Goal: Task Accomplishment & Management: Use online tool/utility

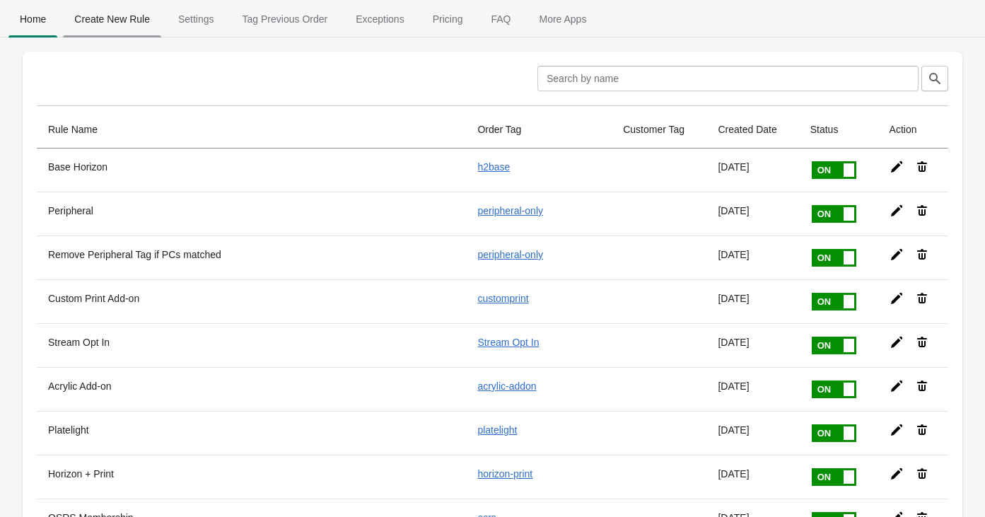
click at [118, 15] on span "Create New Rule" at bounding box center [112, 18] width 98 height 25
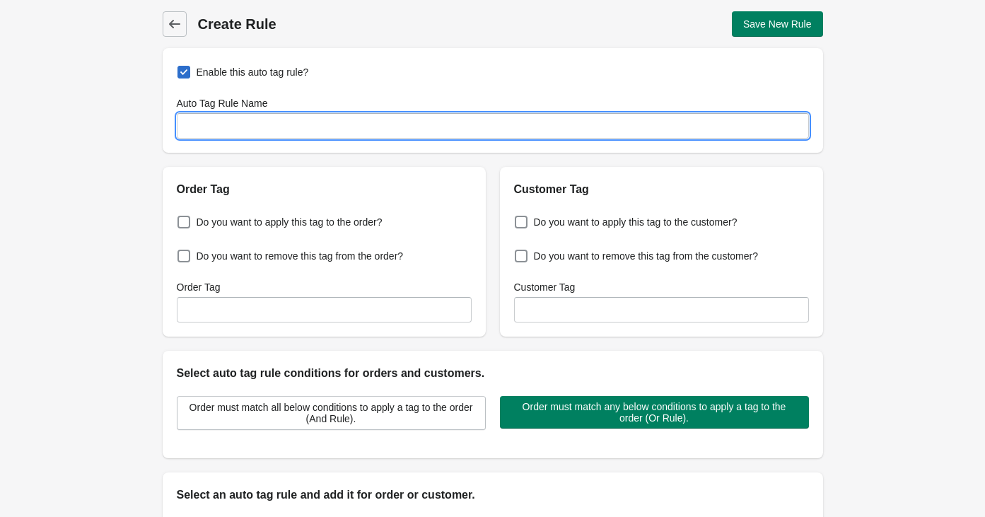
click at [385, 126] on input "Auto Tag Rule Name" at bounding box center [493, 125] width 632 height 25
type input "Founders"
drag, startPoint x: 322, startPoint y: 219, endPoint x: 315, endPoint y: 244, distance: 25.7
click at [322, 219] on span "Do you want to apply this tag to the order?" at bounding box center [290, 221] width 186 height 14
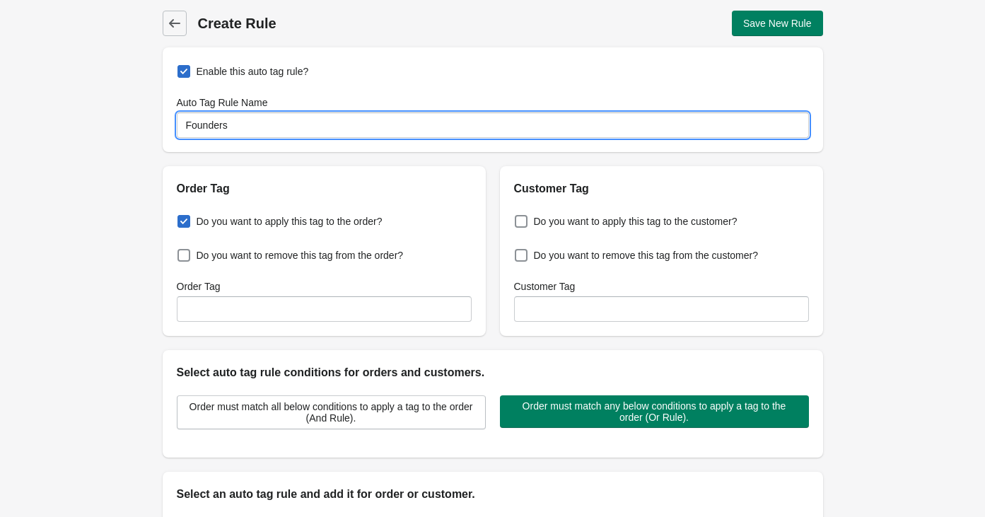
click at [181, 218] on input "Do you want to apply this tag to the order?" at bounding box center [180, 217] width 1 height 1
checkbox input "true"
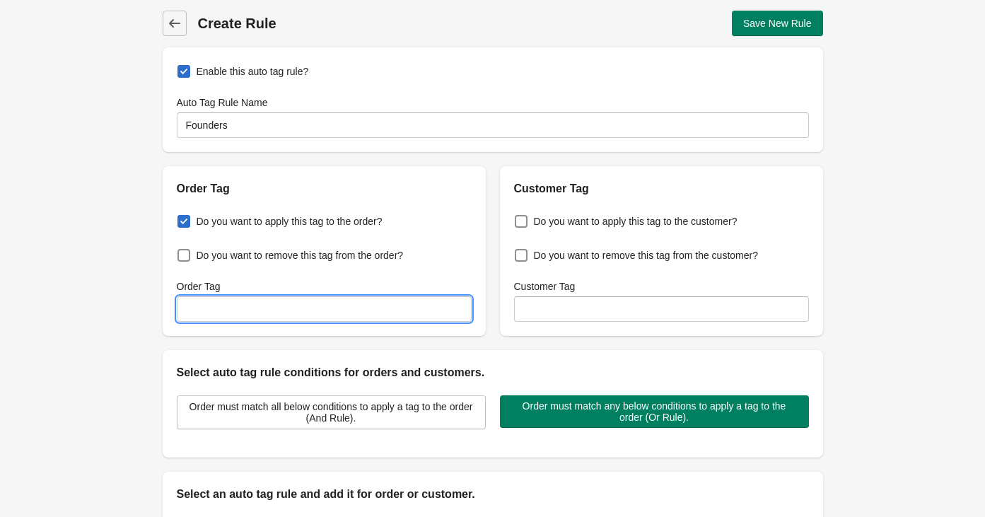
click at [304, 308] on input "Order Tag" at bounding box center [324, 308] width 295 height 25
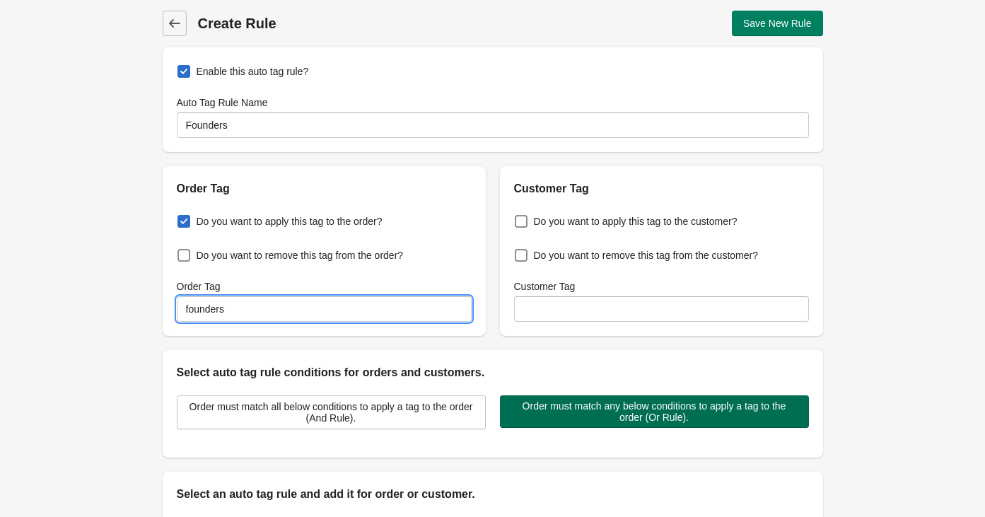
type input "founders"
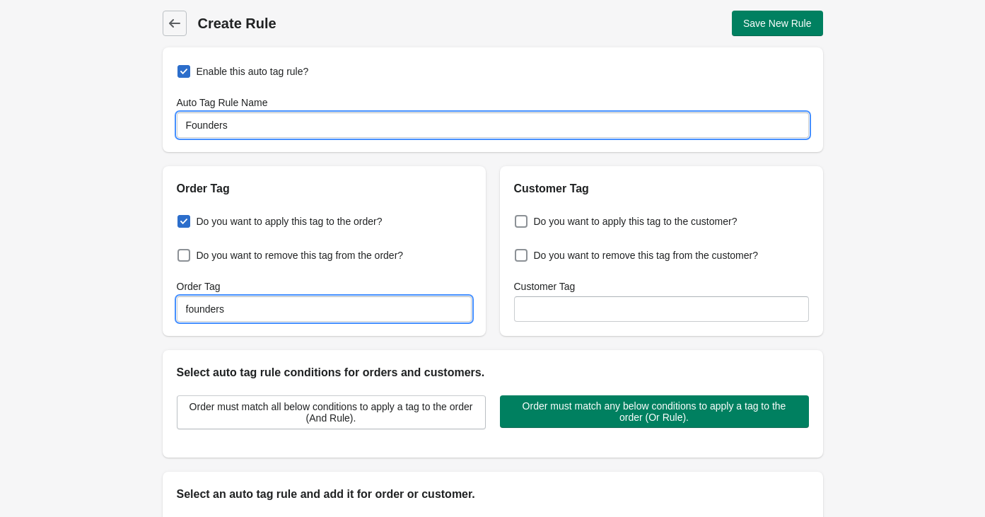
click at [185, 124] on input "Founders" at bounding box center [493, 124] width 632 height 25
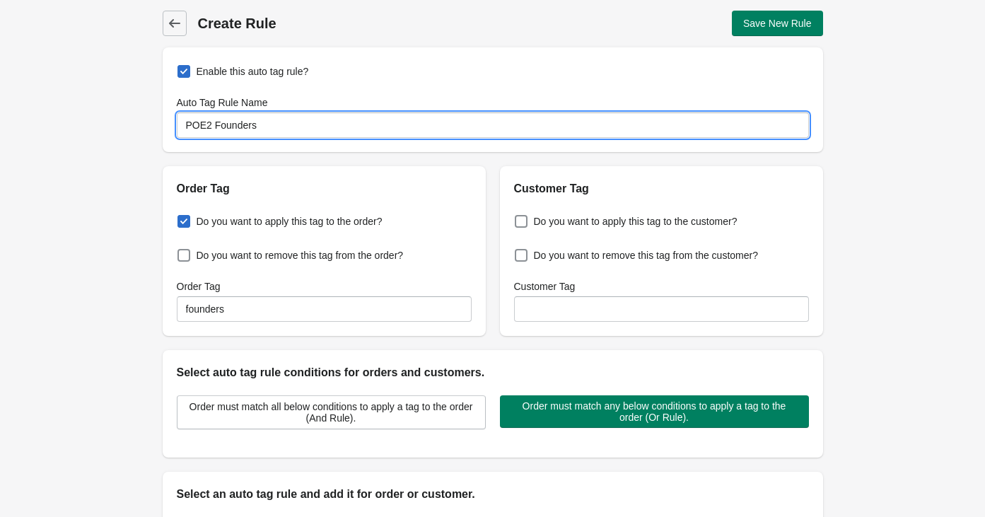
type input "POE2 Founders"
click at [187, 310] on input "founders" at bounding box center [324, 308] width 295 height 25
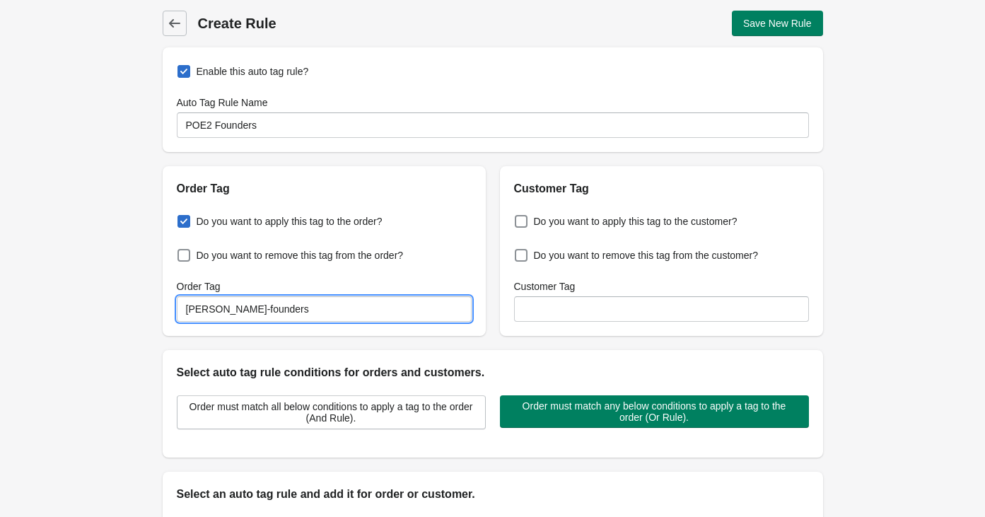
click at [315, 310] on input "[PERSON_NAME]-founders" at bounding box center [324, 308] width 295 height 25
type input "[PERSON_NAME]-founders"
click at [203, 306] on input "[PERSON_NAME]-founders" at bounding box center [324, 308] width 295 height 25
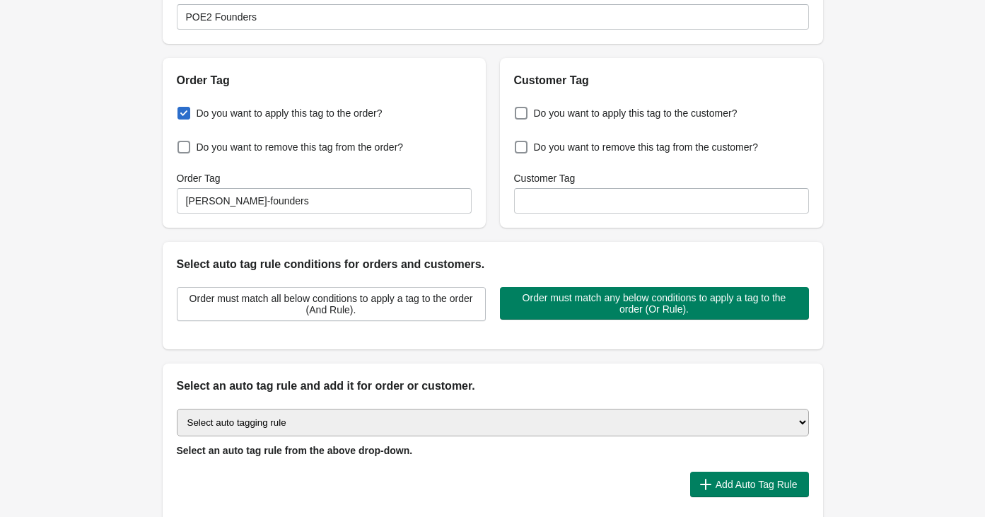
scroll to position [119, 0]
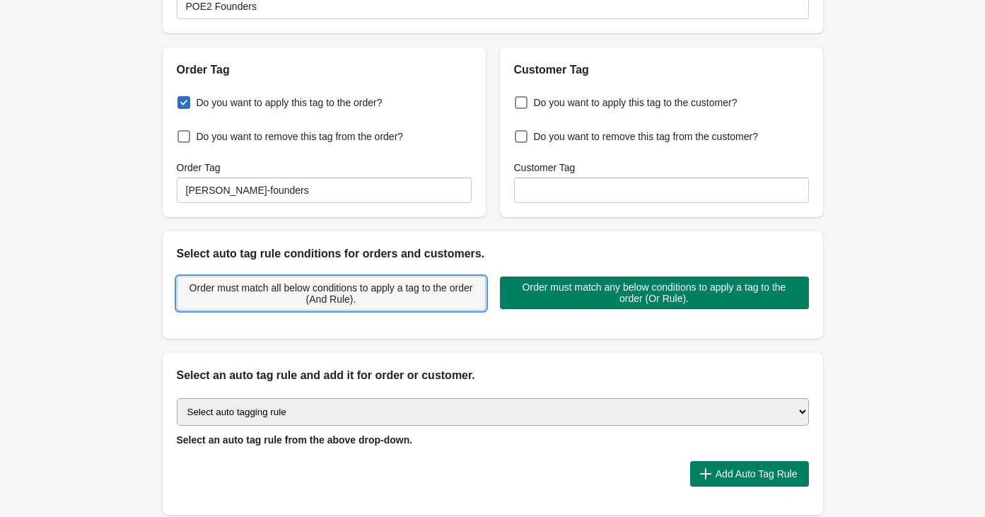
click at [399, 286] on span "Order must match all below conditions to apply a tag to the order (And Rule)." at bounding box center [331, 293] width 285 height 23
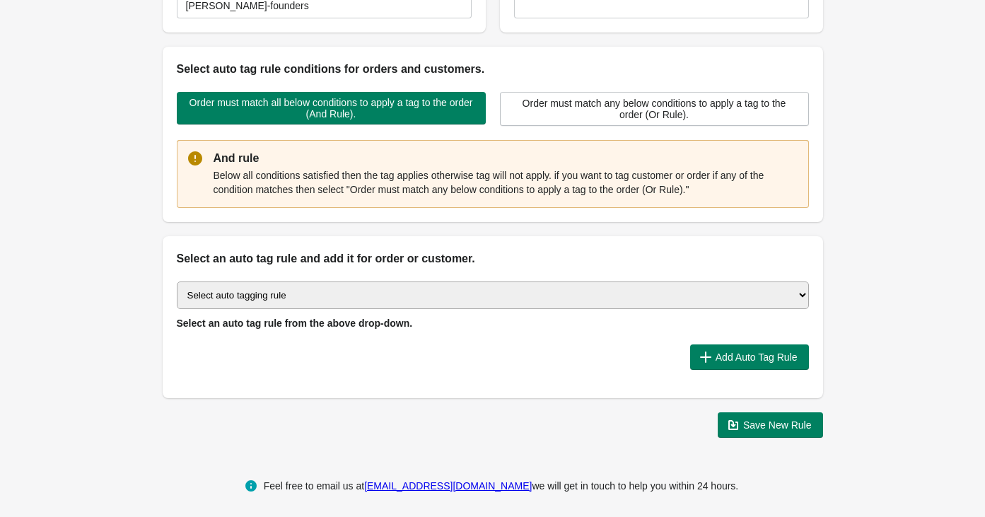
scroll to position [310, 0]
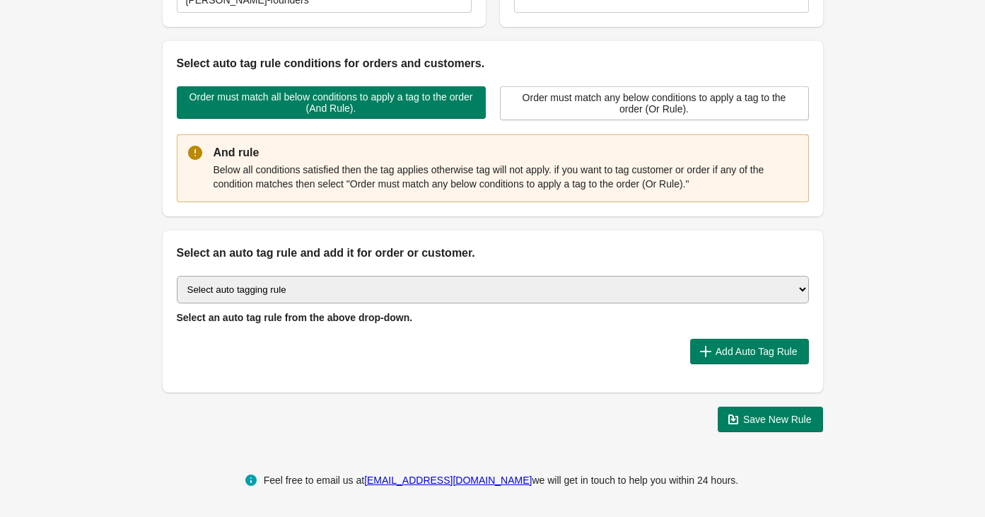
drag, startPoint x: 321, startPoint y: 269, endPoint x: 316, endPoint y: 283, distance: 15.6
click at [321, 269] on div "Select auto tagging rule Tag by order amount Tag based on the order count (Volu…" at bounding box center [493, 327] width 660 height 131
click at [317, 288] on select "Select auto tagging rule Tag by order amount Tag based on the order count (Volu…" at bounding box center [493, 290] width 632 height 28
select select "1"
click at [177, 276] on select "Select auto tagging rule Tag by order amount Tag based on the order count (Volu…" at bounding box center [493, 290] width 632 height 28
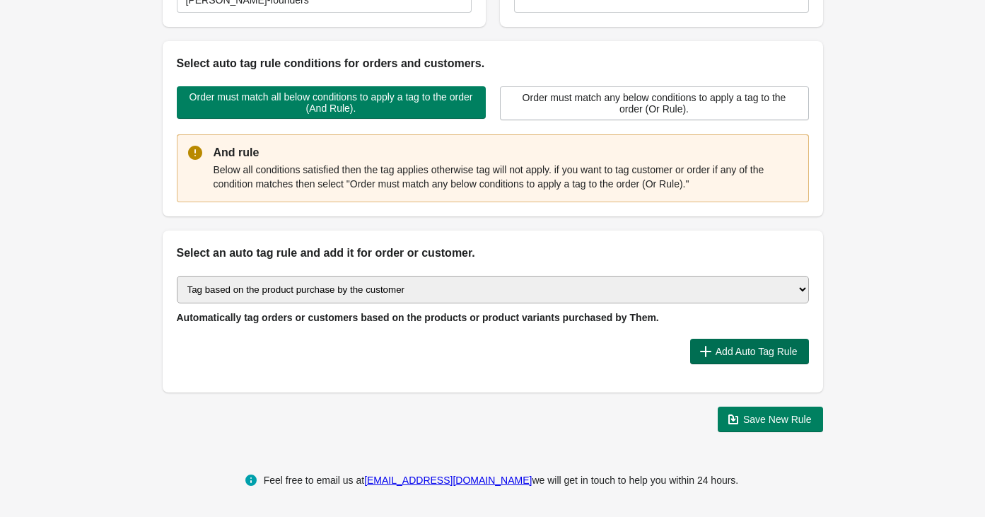
click at [729, 347] on span "Add Auto Tag Rule" at bounding box center [756, 351] width 82 height 11
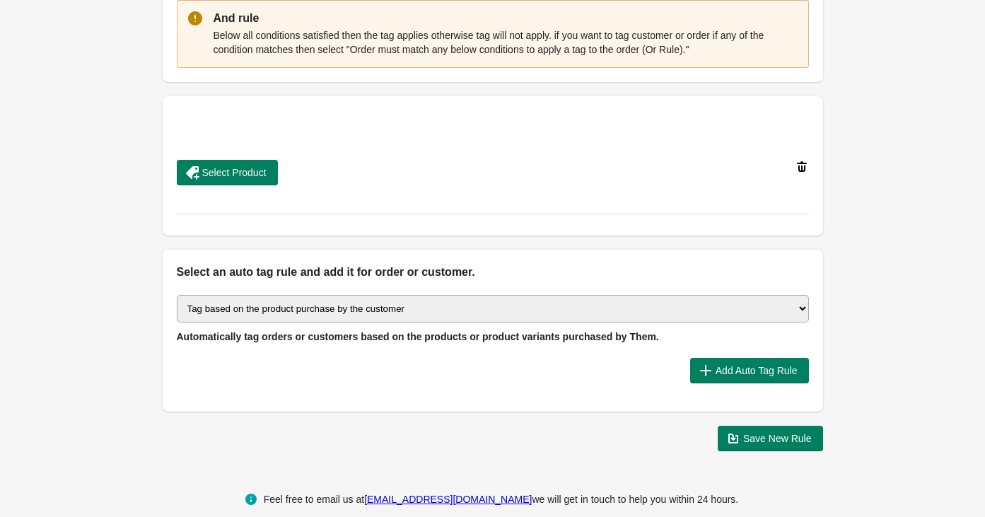
scroll to position [463, 0]
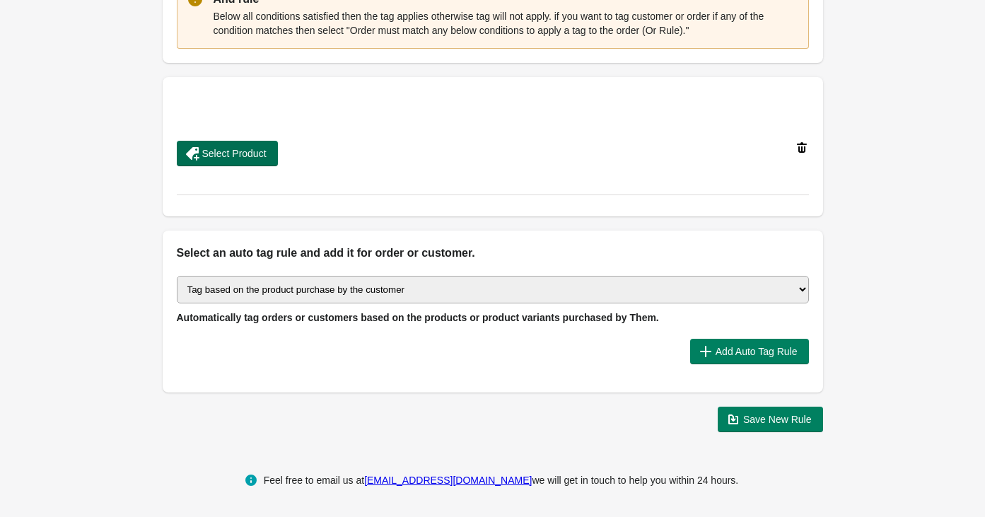
click at [218, 145] on button "Select Product" at bounding box center [227, 153] width 101 height 25
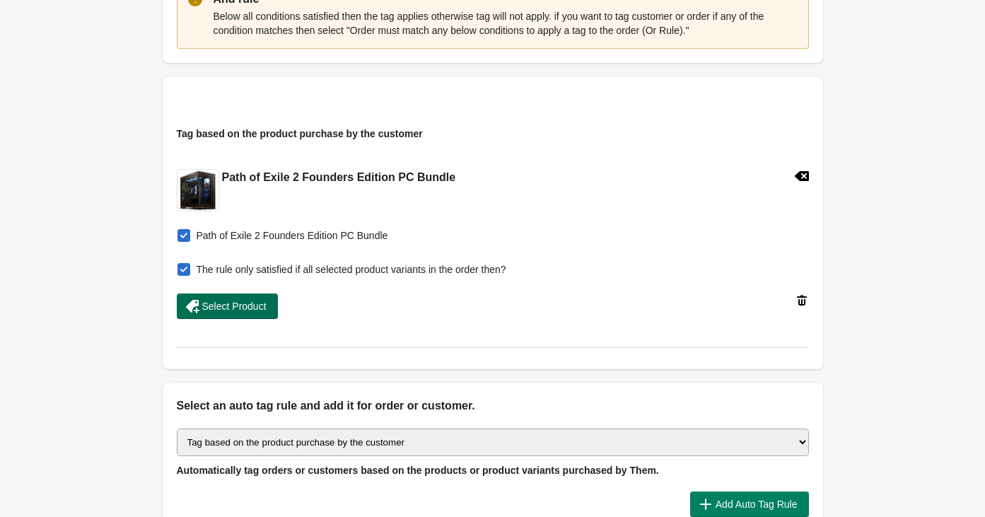
click at [231, 305] on span "Select Product" at bounding box center [234, 305] width 64 height 11
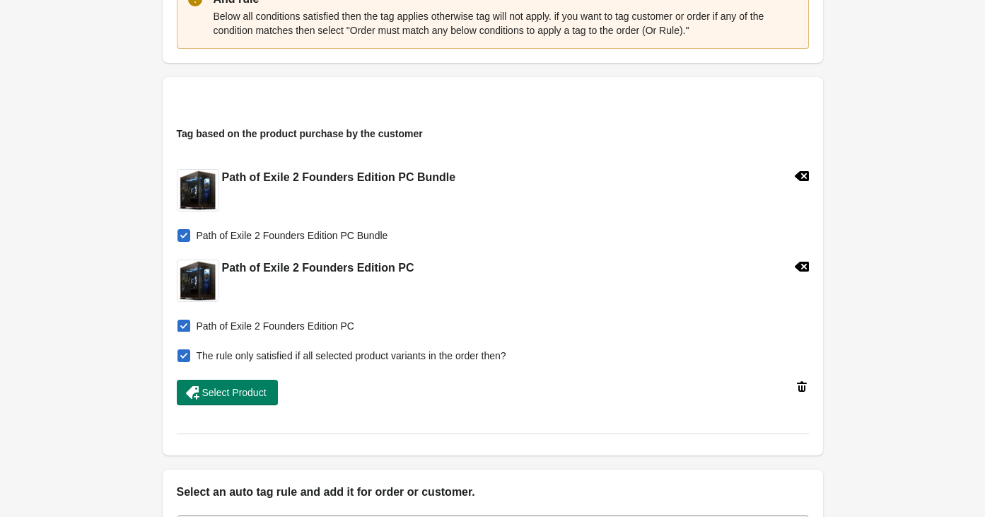
click at [393, 350] on span "The rule only satisfied if all selected product variants in the order then?" at bounding box center [352, 356] width 310 height 14
click at [181, 351] on input "The rule only satisfied if all selected product variants in the order then?" at bounding box center [180, 351] width 1 height 1
checkbox input "false"
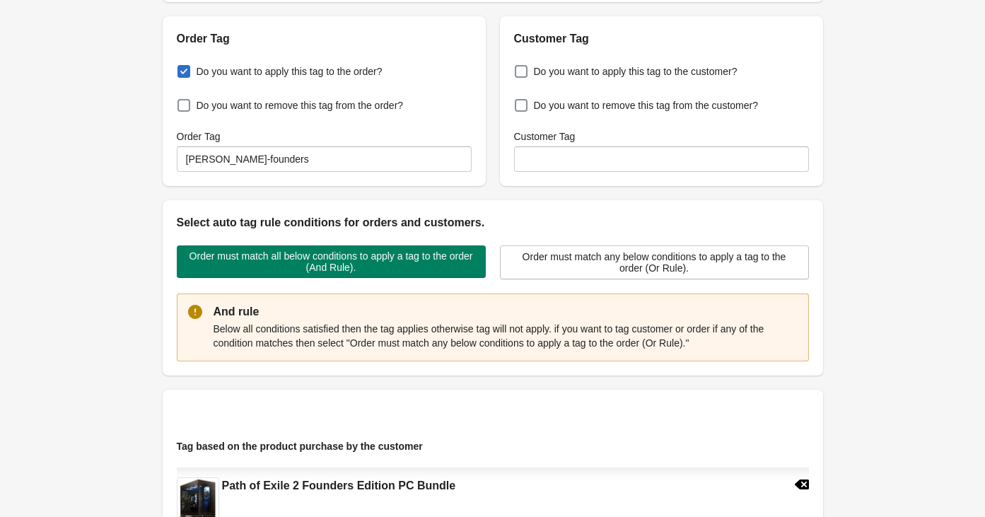
scroll to position [0, 0]
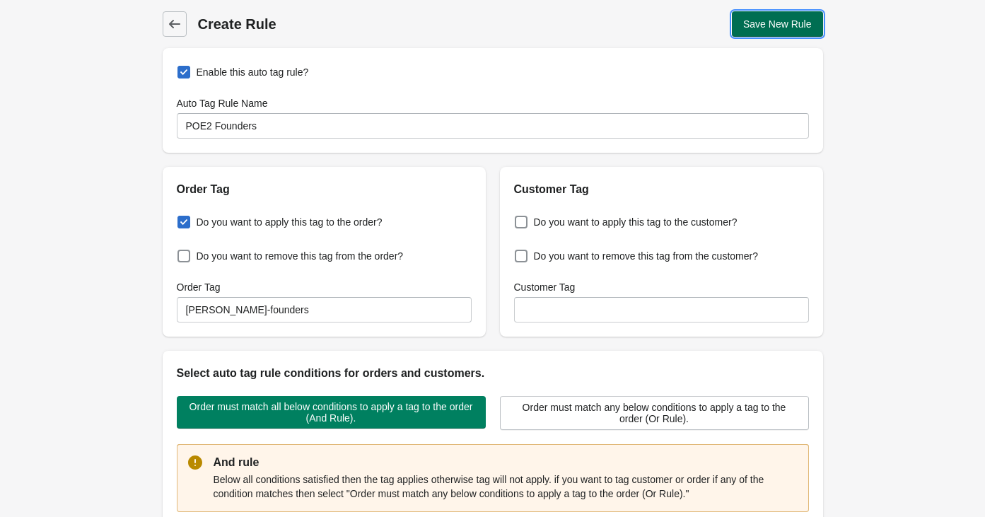
click at [807, 24] on span "Save New Rule" at bounding box center [777, 23] width 69 height 11
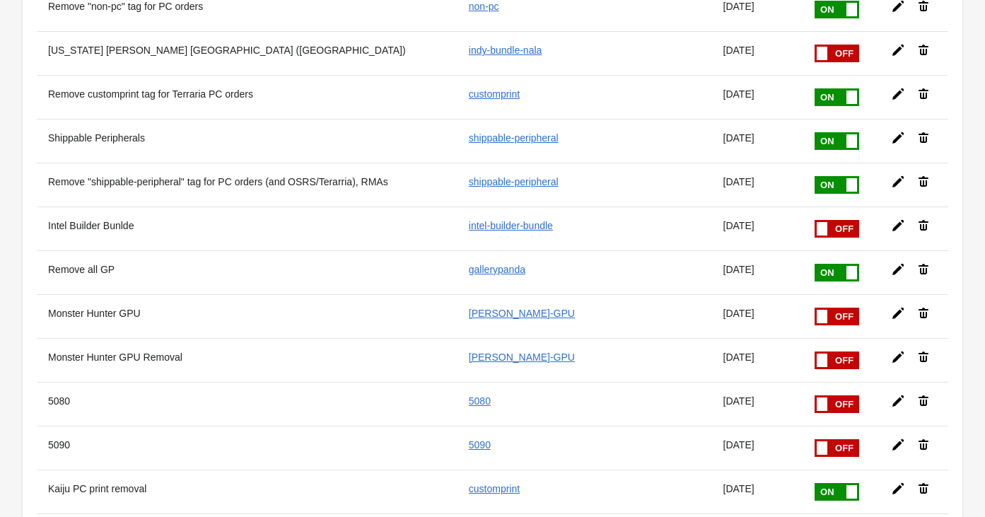
scroll to position [1962, 0]
